Goal: Task Accomplishment & Management: Use online tool/utility

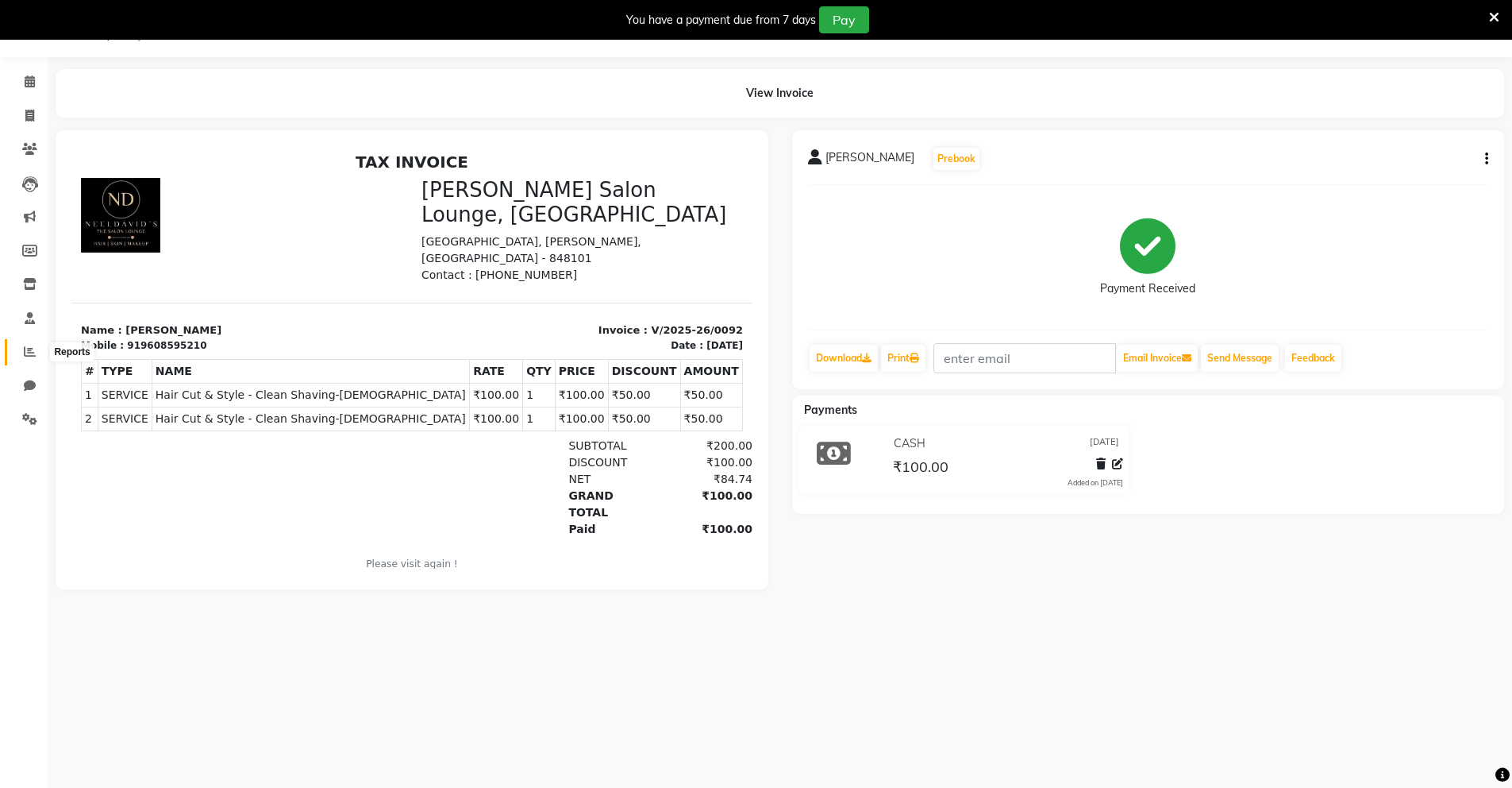
click at [24, 355] on icon at bounding box center [29, 351] width 12 height 12
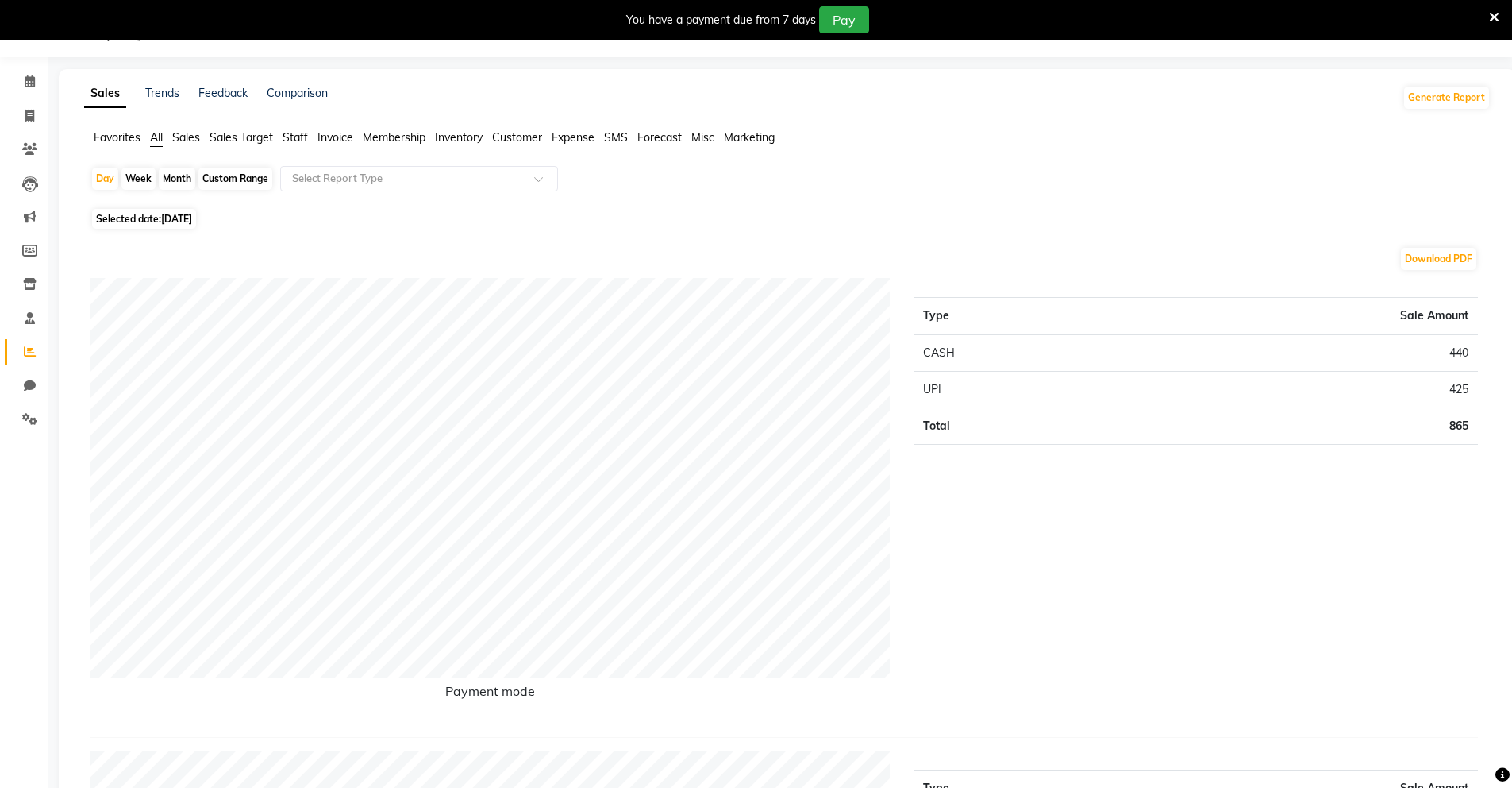
click at [177, 217] on span "[DATE]" at bounding box center [176, 218] width 31 height 12
select select "9"
select select "2025"
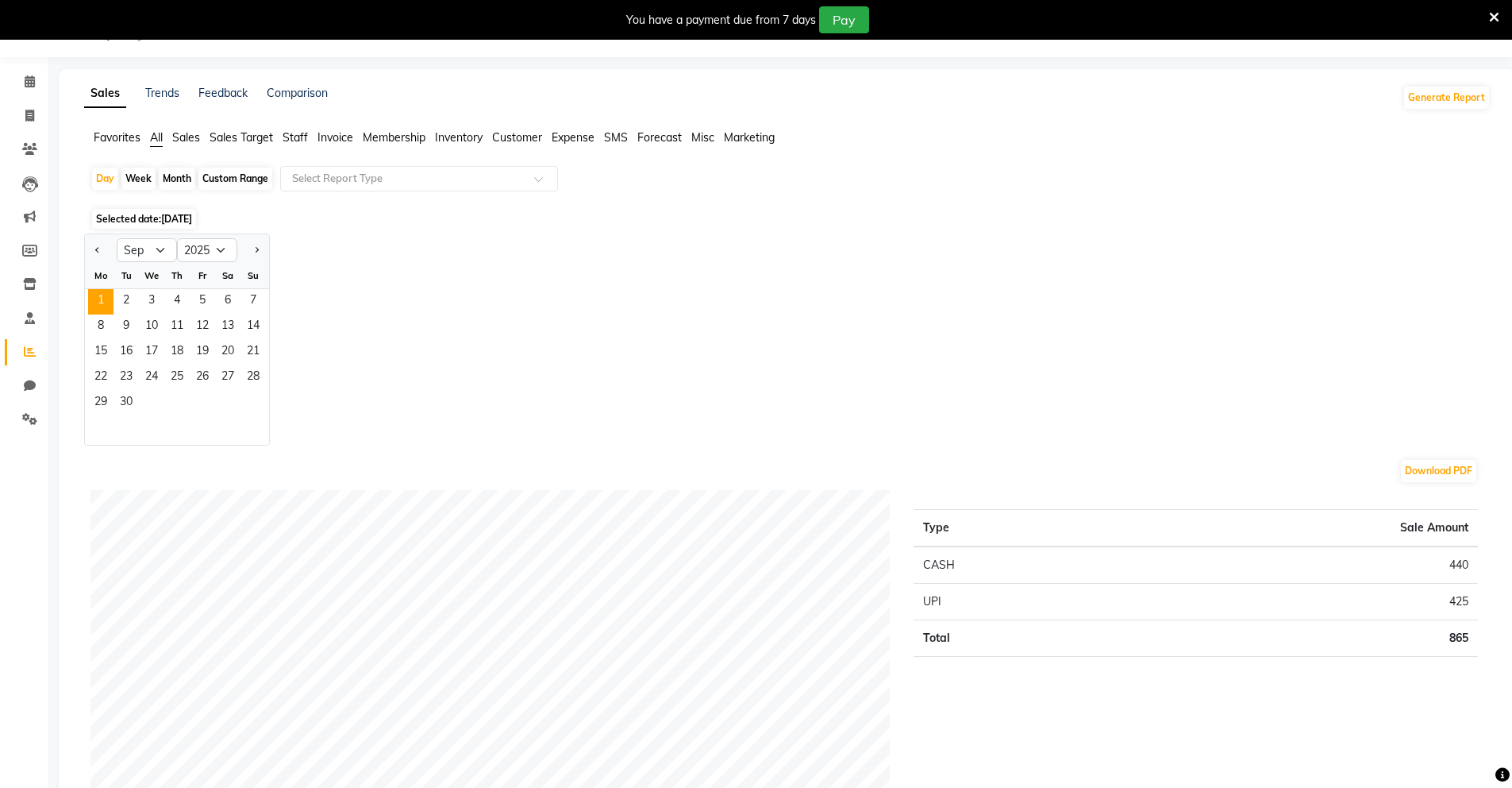
click at [177, 217] on span "[DATE]" at bounding box center [176, 218] width 31 height 12
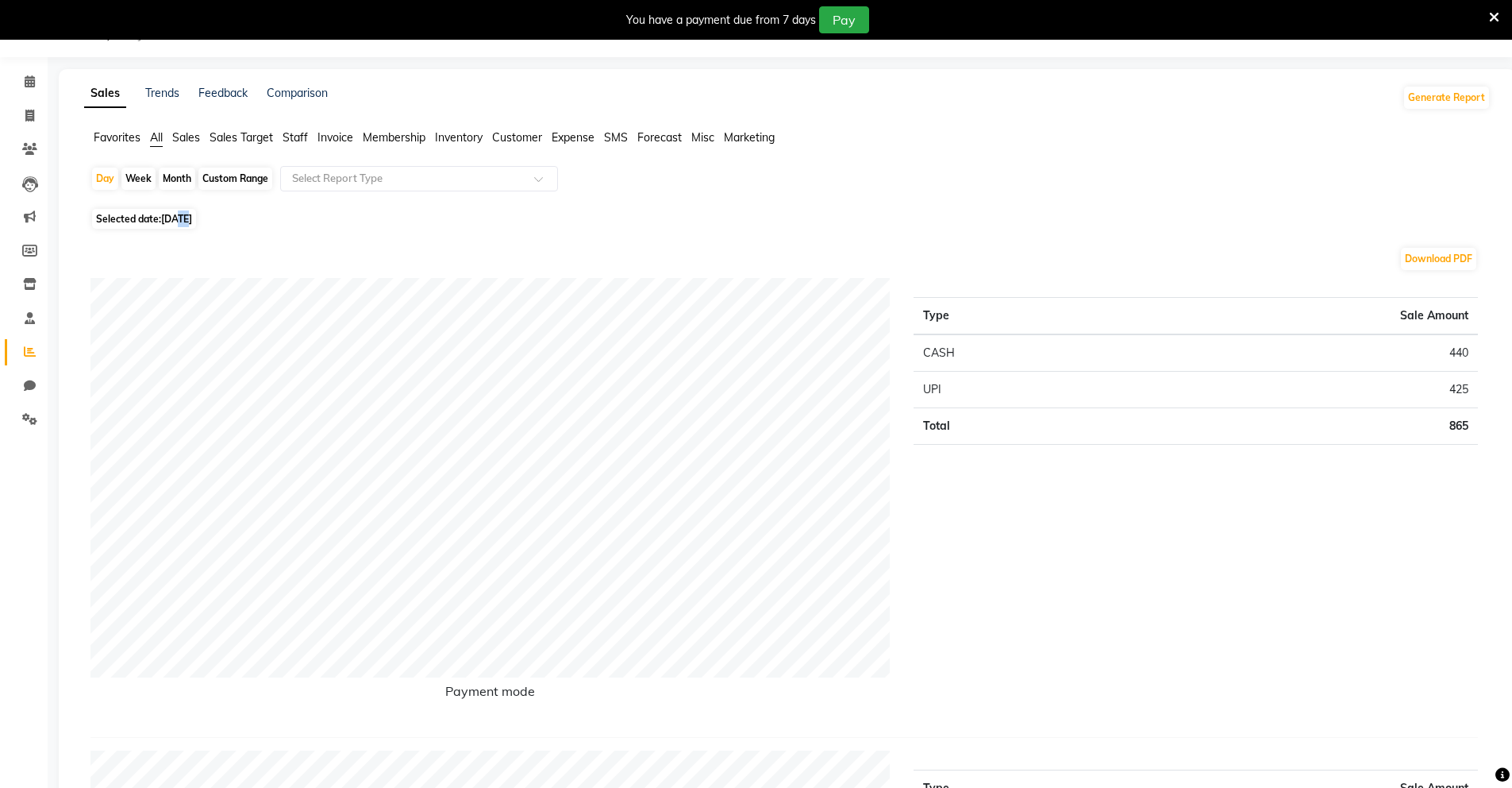
click at [177, 217] on span "[DATE]" at bounding box center [176, 218] width 31 height 12
select select "9"
select select "2025"
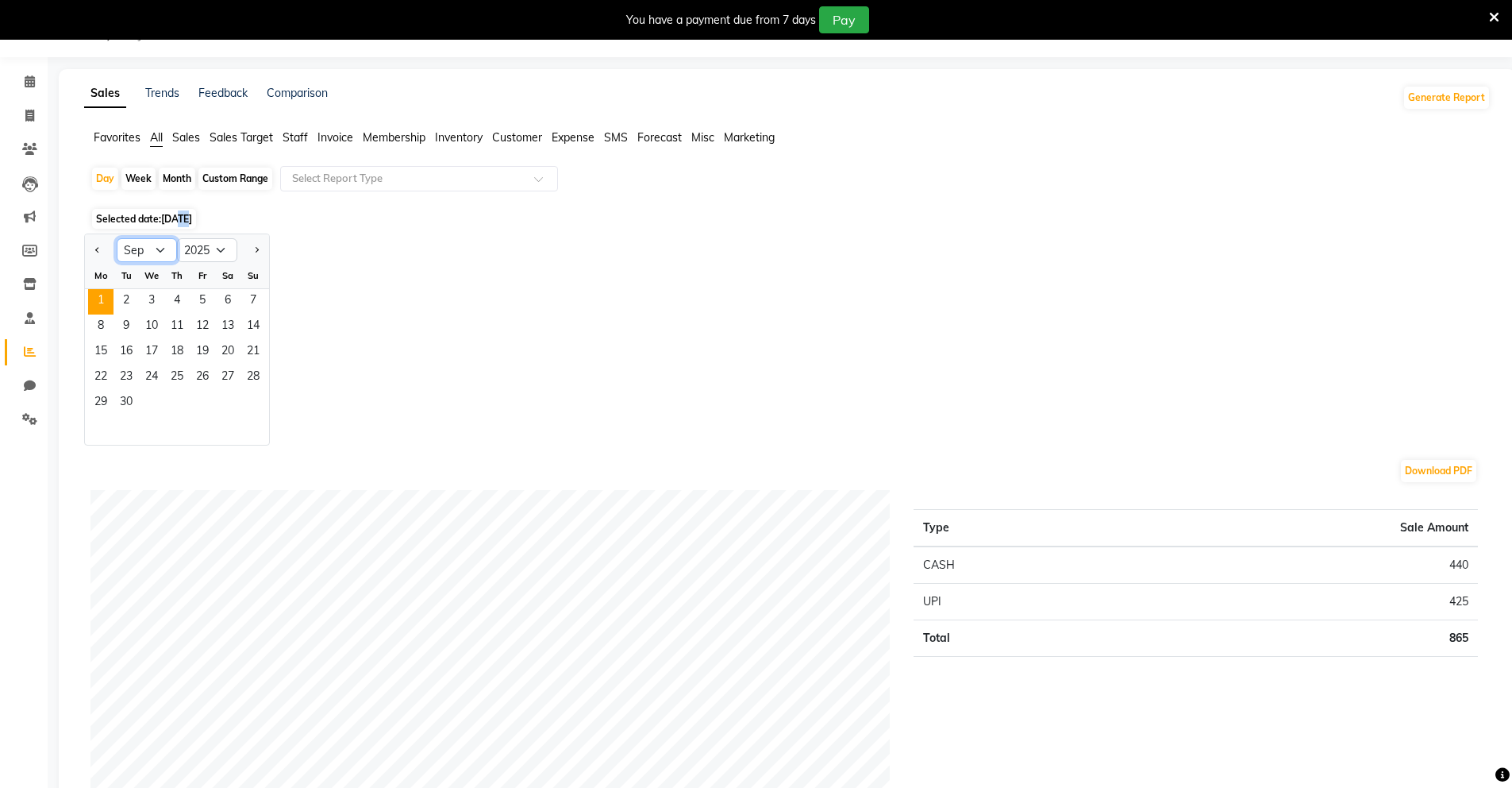
click at [162, 254] on select "Jan Feb Mar Apr May Jun [DATE] Aug Sep Oct Nov Dec" at bounding box center [146, 250] width 61 height 24
select select "8"
click at [117, 238] on select "Jan Feb Mar Apr May Jun [DATE] Aug Sep Oct Nov Dec" at bounding box center [146, 250] width 61 height 24
click at [387, 319] on div "Jan Feb Mar Apr May Jun [DATE] Aug Sep Oct Nov [DATE] 2016 2017 2018 2019 2020 …" at bounding box center [788, 339] width 1407 height 212
click at [37, 124] on span at bounding box center [30, 117] width 28 height 18
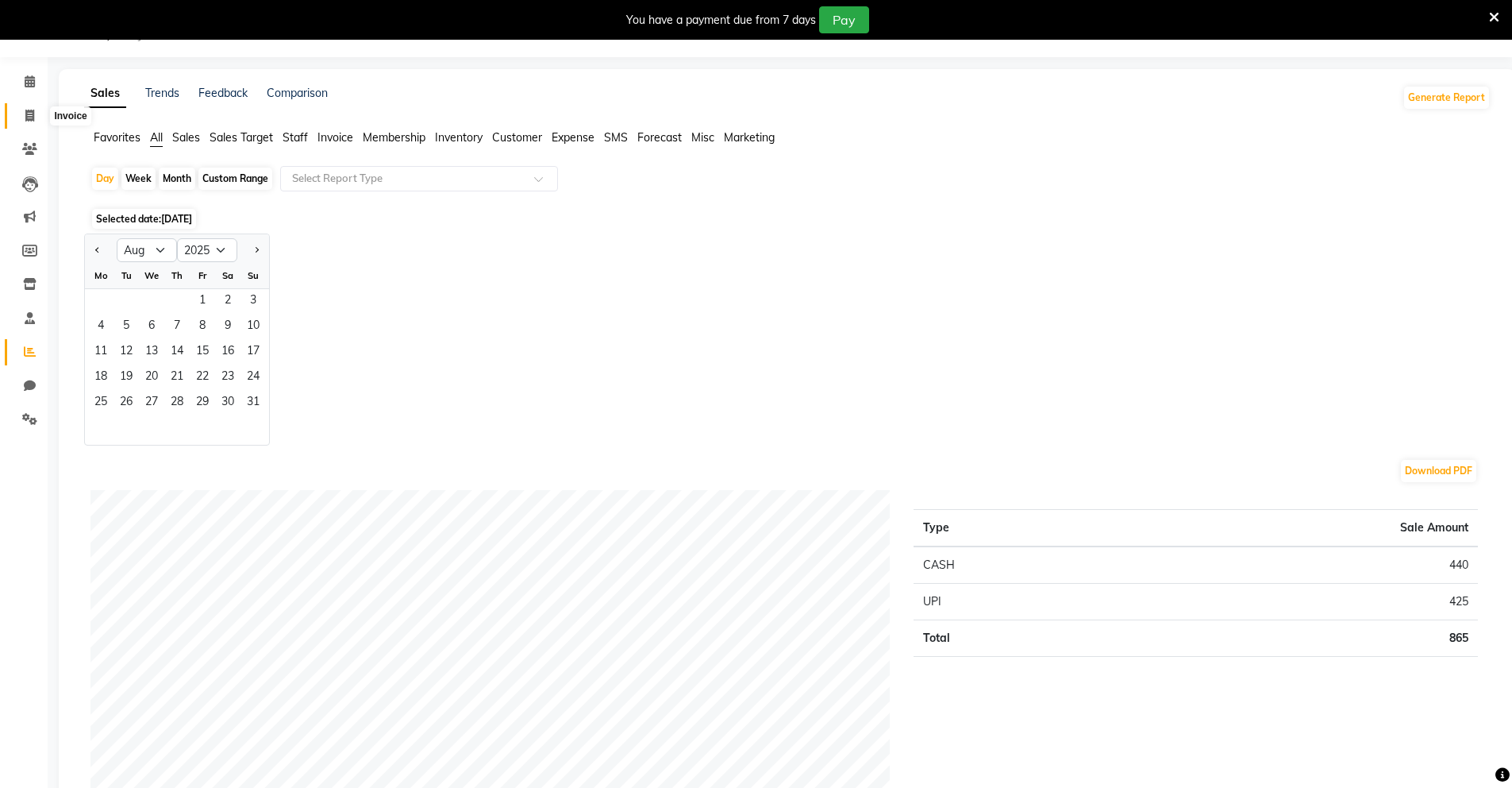
select select "service"
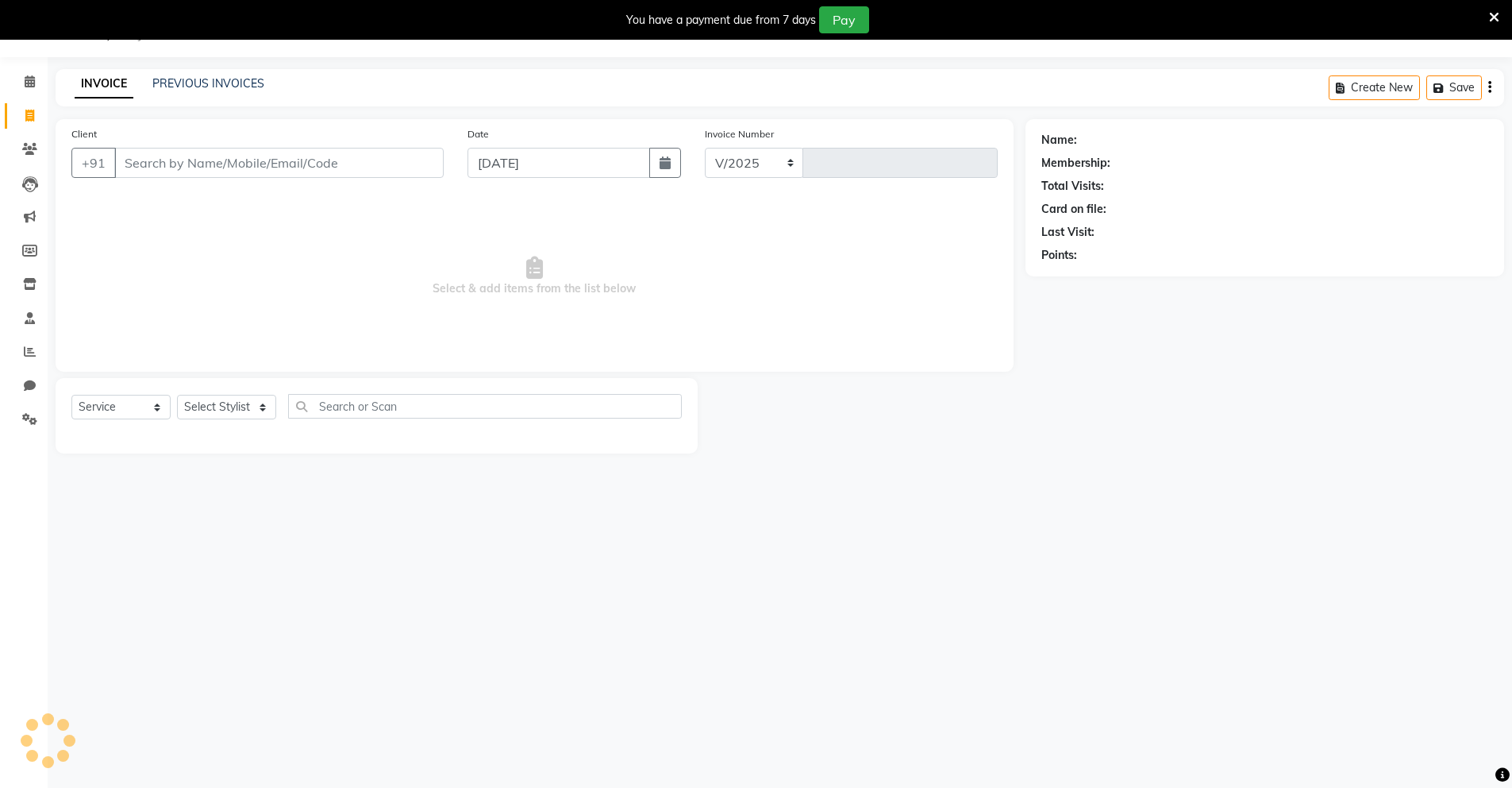
select select "8909"
type input "0093"
